Goal: Navigation & Orientation: Go to known website

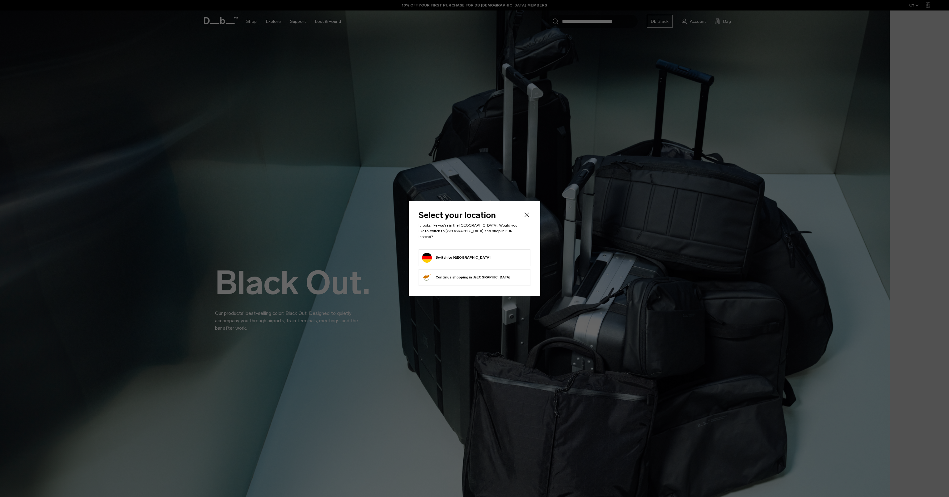
click at [508, 250] on li "Switch to [GEOGRAPHIC_DATA]" at bounding box center [474, 258] width 112 height 17
click at [488, 253] on form "Switch to [GEOGRAPHIC_DATA]" at bounding box center [474, 258] width 105 height 10
click at [463, 253] on button "Switch to [GEOGRAPHIC_DATA]" at bounding box center [456, 258] width 69 height 10
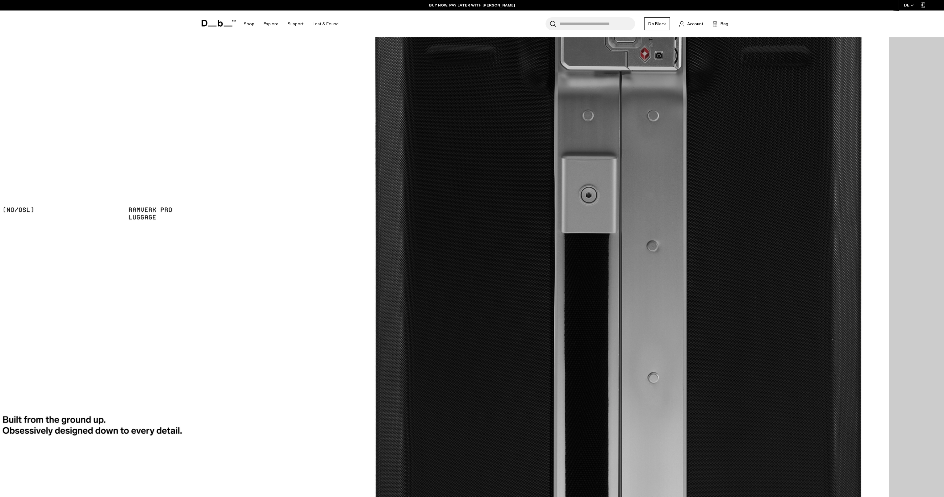
scroll to position [2112, 0]
